Goal: Find contact information: Find contact information

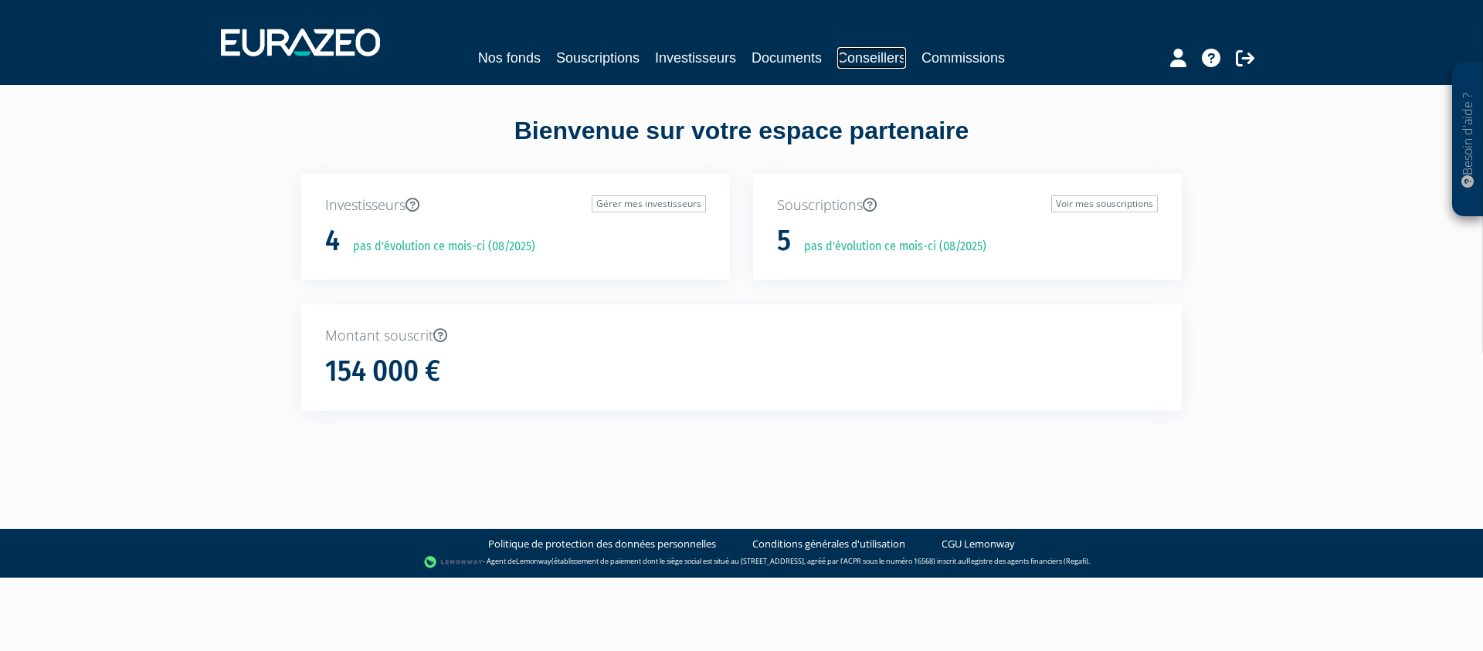
click at [869, 61] on link "Conseillers" at bounding box center [871, 58] width 69 height 22
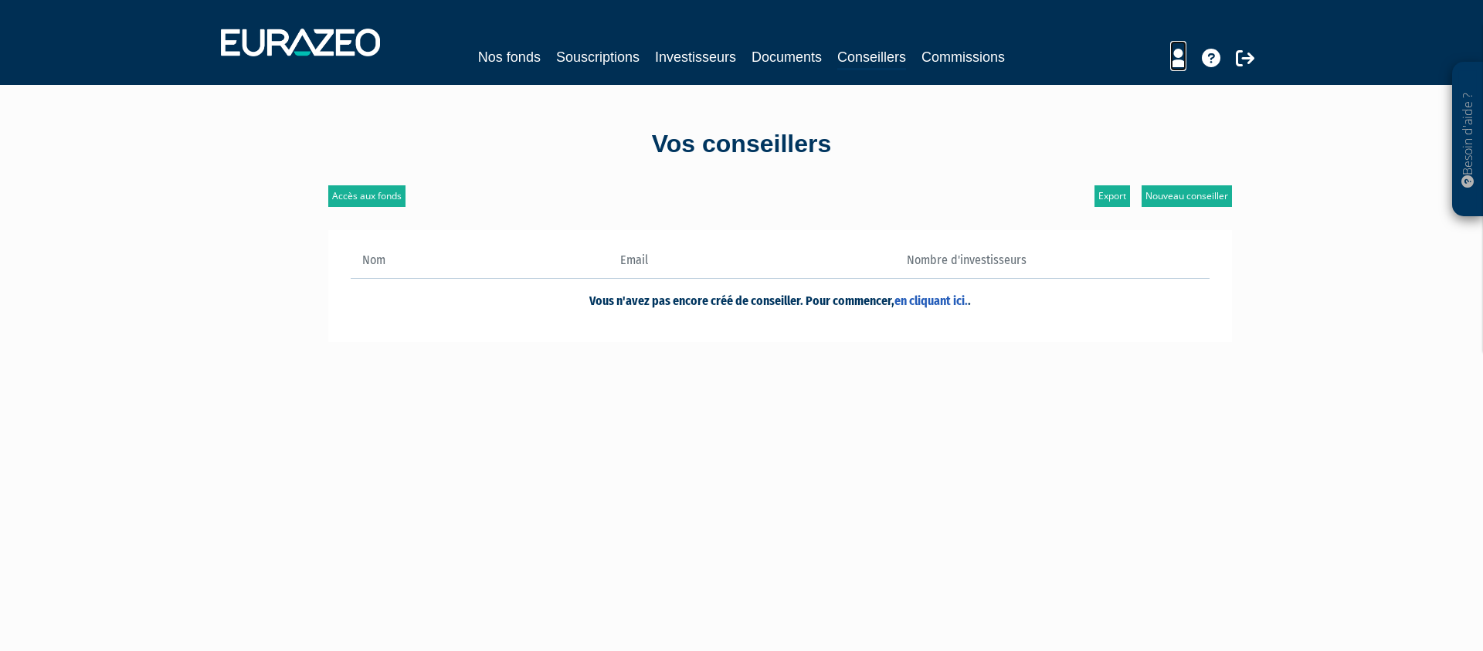
click at [1184, 56] on icon at bounding box center [1178, 58] width 16 height 19
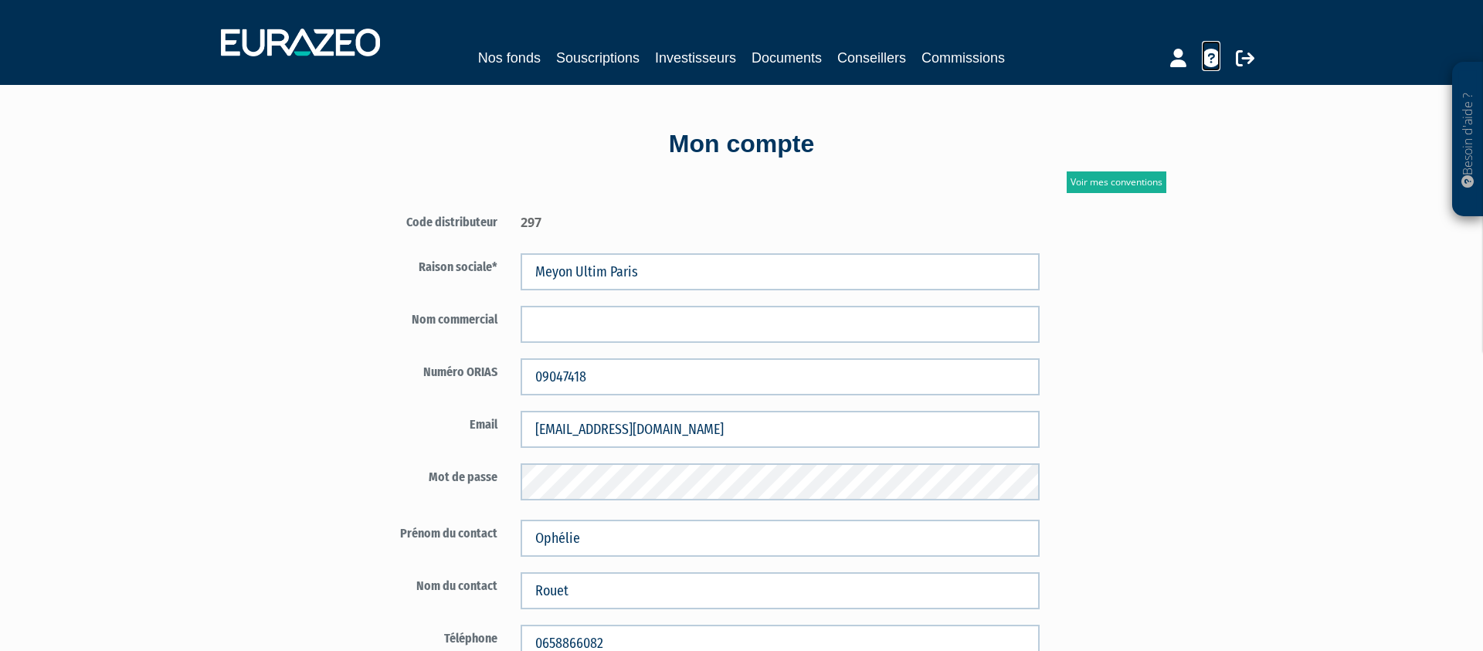
click at [1203, 55] on icon at bounding box center [1211, 58] width 19 height 19
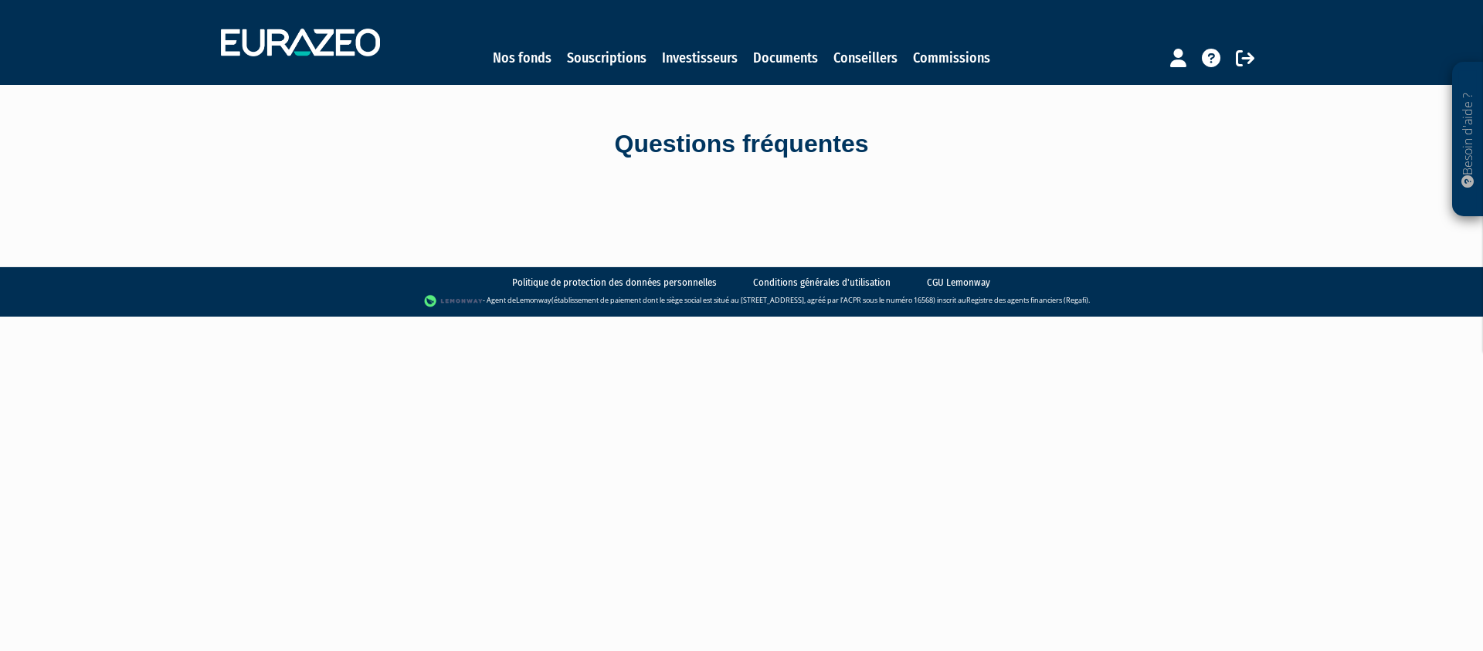
click at [492, 62] on div "Nos fonds Souscriptions Investisseurs Documents Conseillers Commissions" at bounding box center [741, 58] width 710 height 22
click at [528, 59] on link "Nos fonds" at bounding box center [522, 58] width 59 height 22
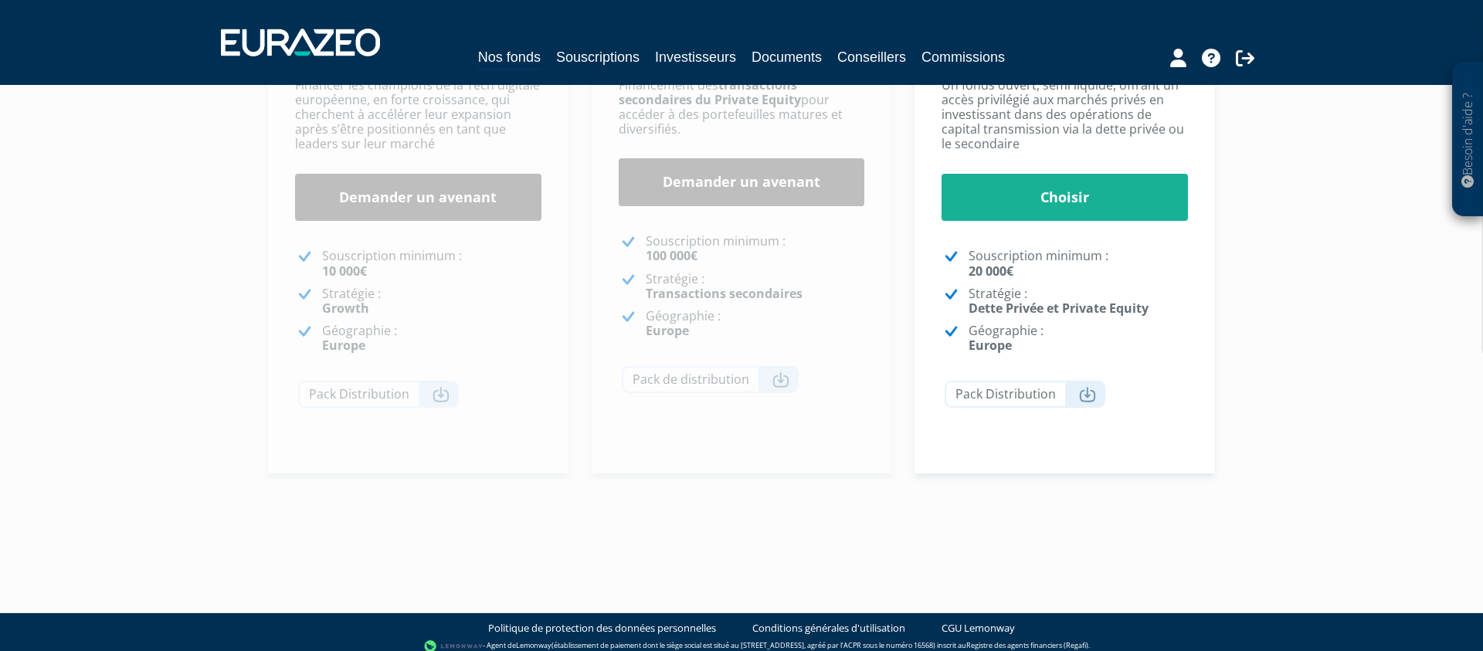
scroll to position [406, 0]
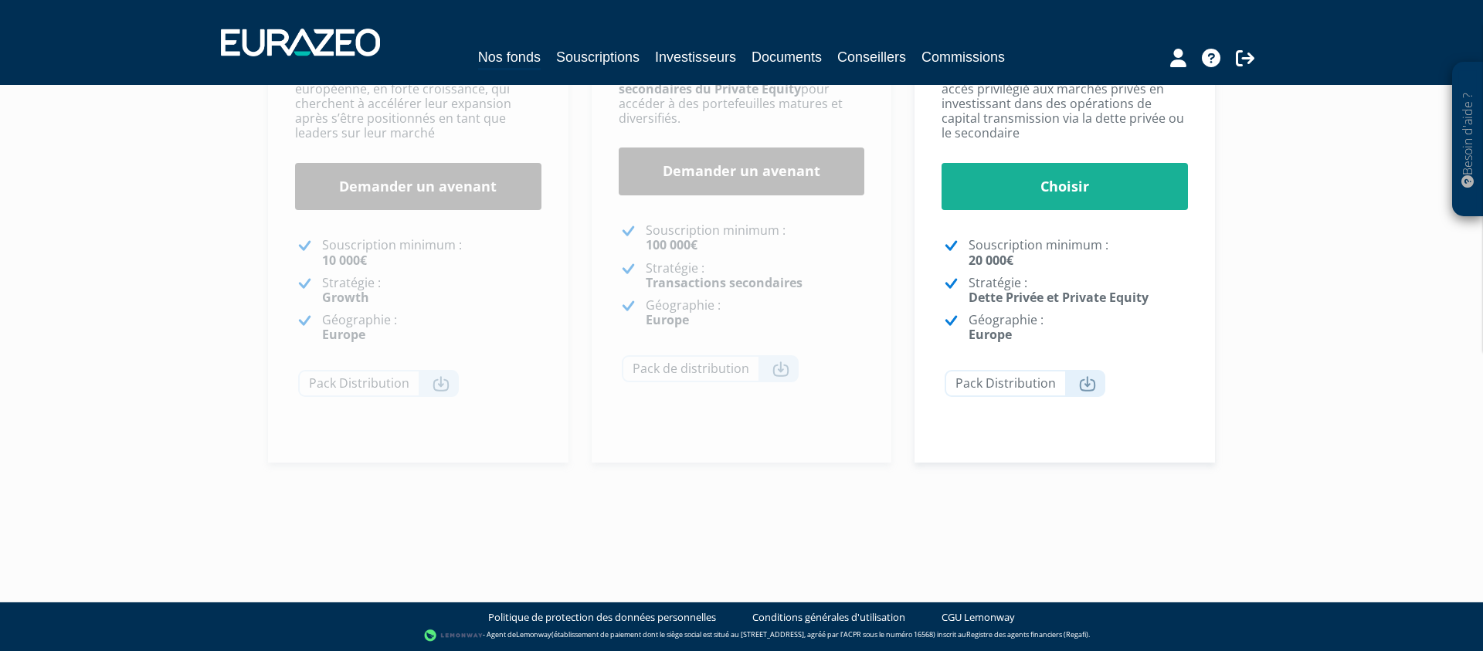
click at [1467, 117] on p "Besoin d'aide ?" at bounding box center [1468, 139] width 18 height 139
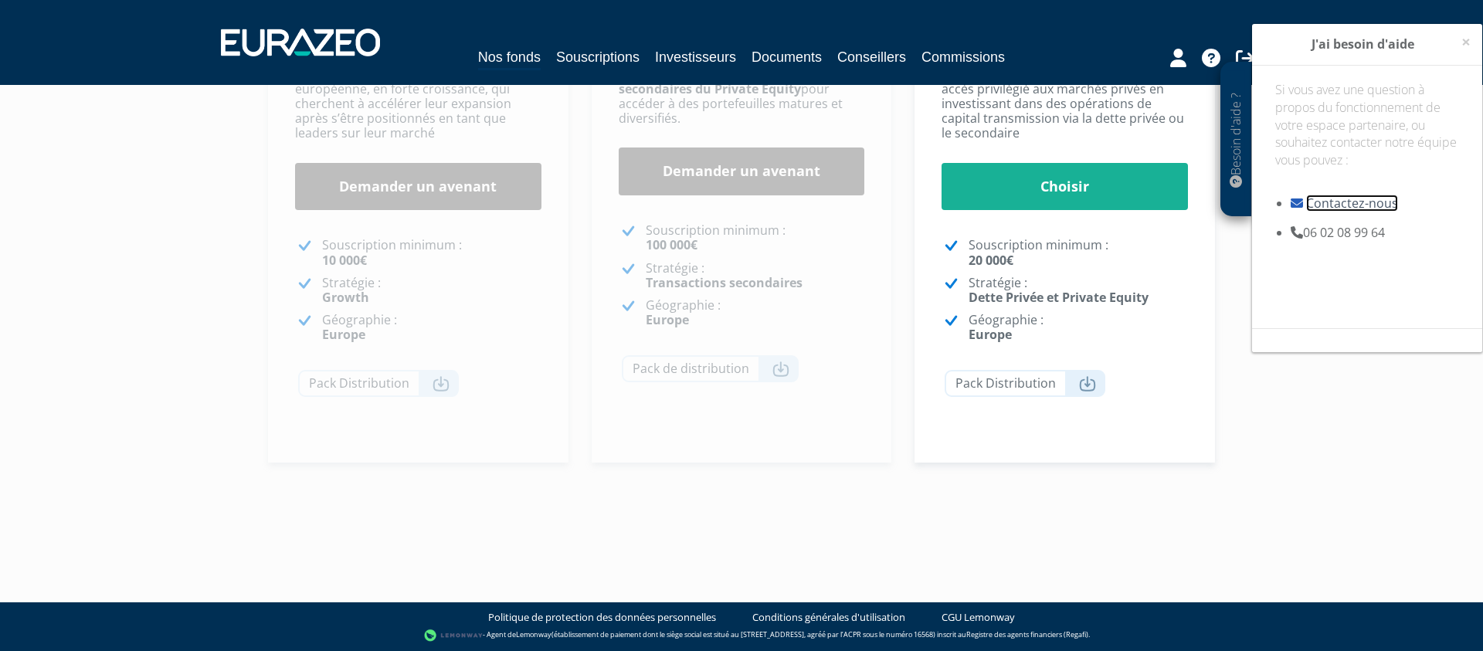
click at [1344, 202] on link "Contactez-nous" at bounding box center [1352, 203] width 92 height 17
click at [794, 491] on div "Découvrez nos fonds Eurazeo Entrepreneurs Club 3 Demander un avenant [GEOGRAPHI…" at bounding box center [742, 109] width 904 height 861
